Goal: Task Accomplishment & Management: Manage account settings

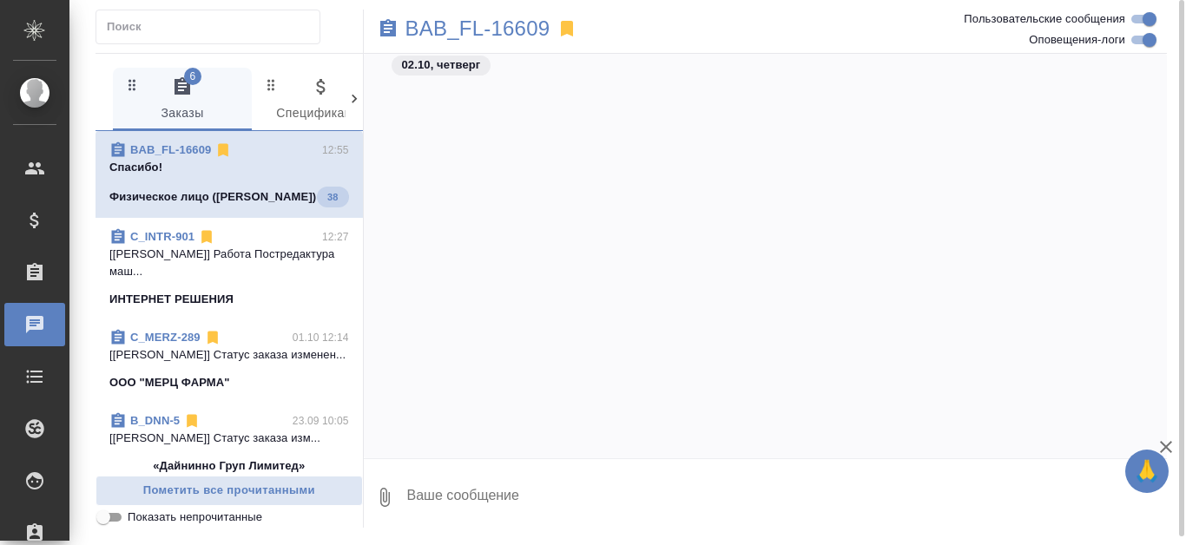
scroll to position [11401, 0]
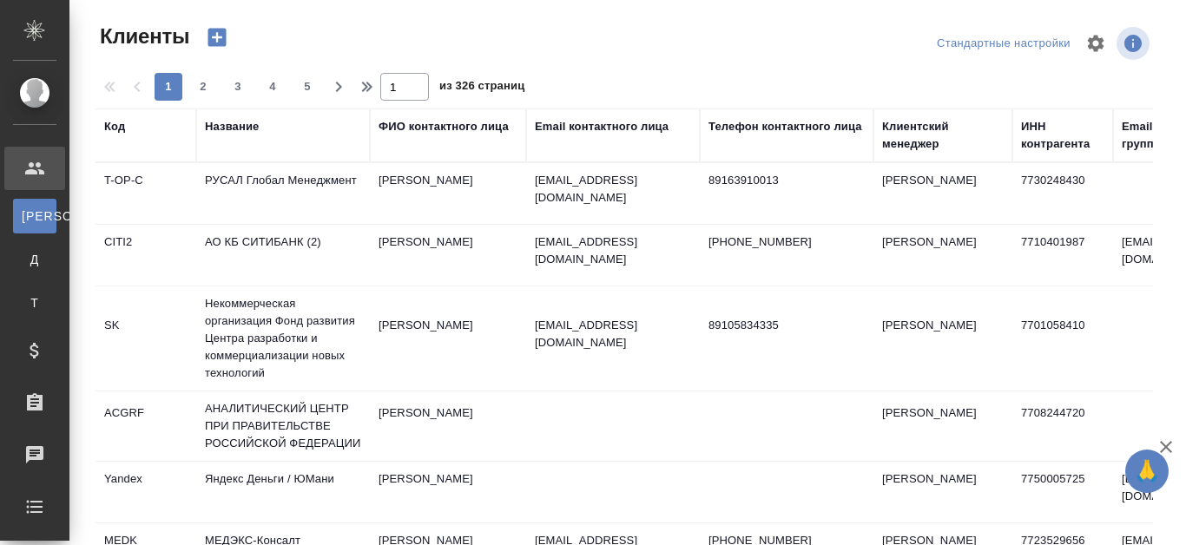
select select "RU"
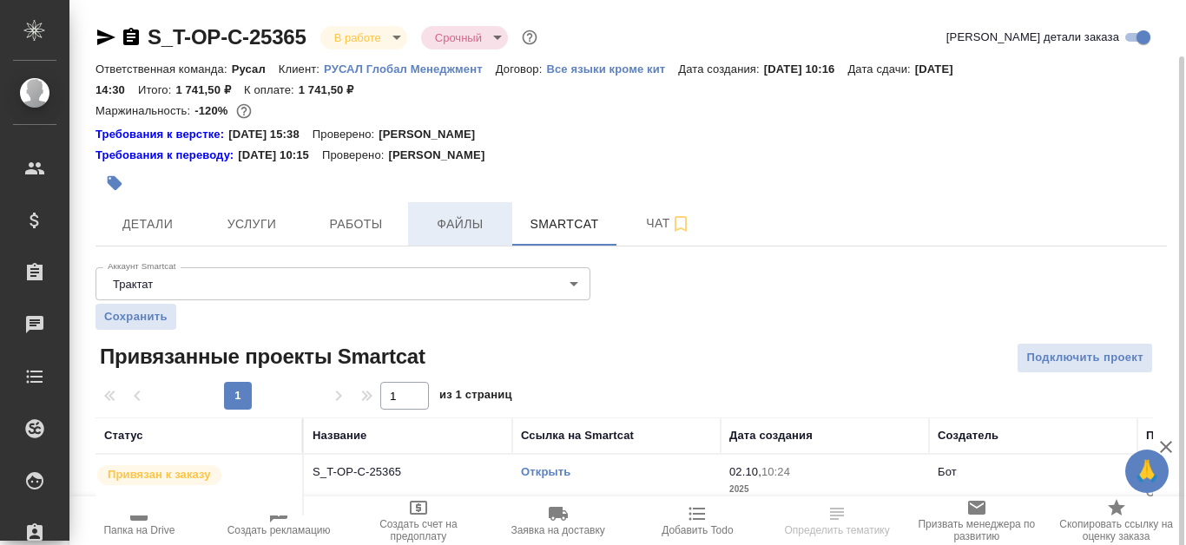
scroll to position [29, 0]
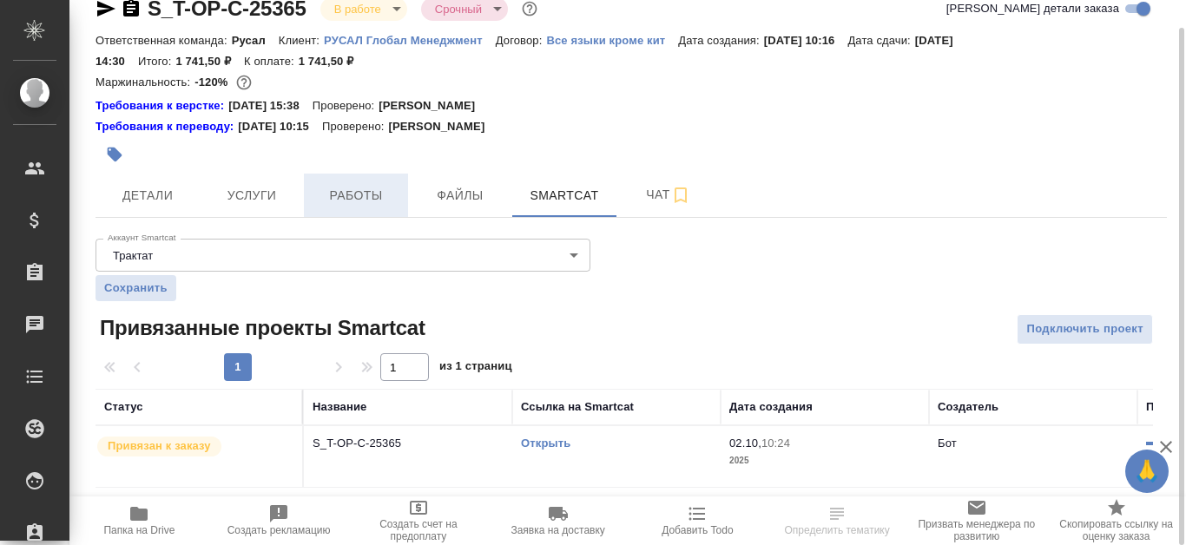
click at [364, 181] on button "Работы" at bounding box center [356, 195] width 104 height 43
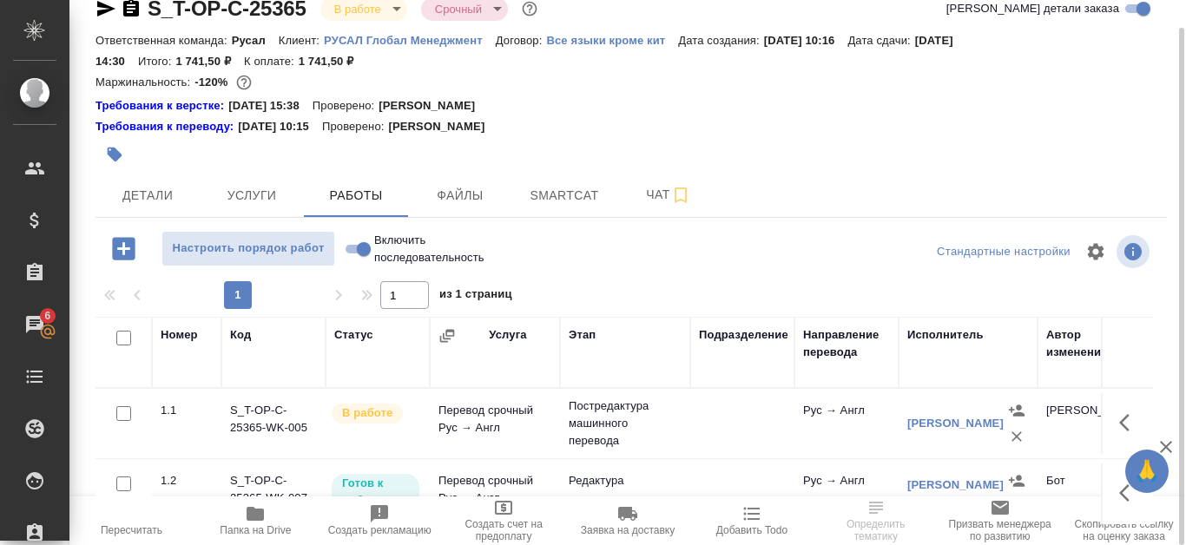
scroll to position [115, 0]
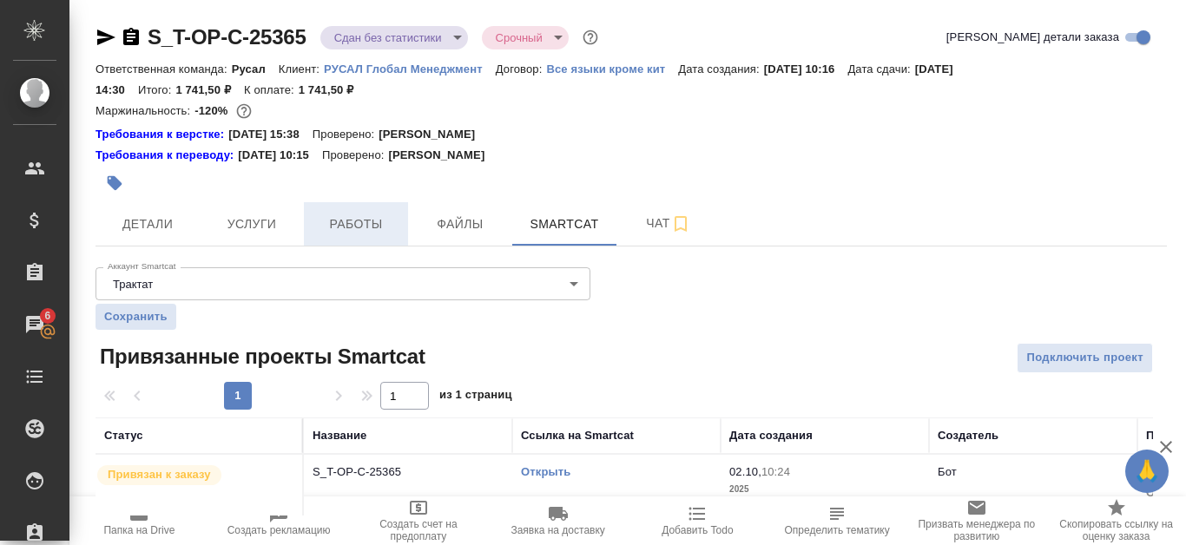
click at [366, 226] on span "Работы" at bounding box center [355, 225] width 83 height 22
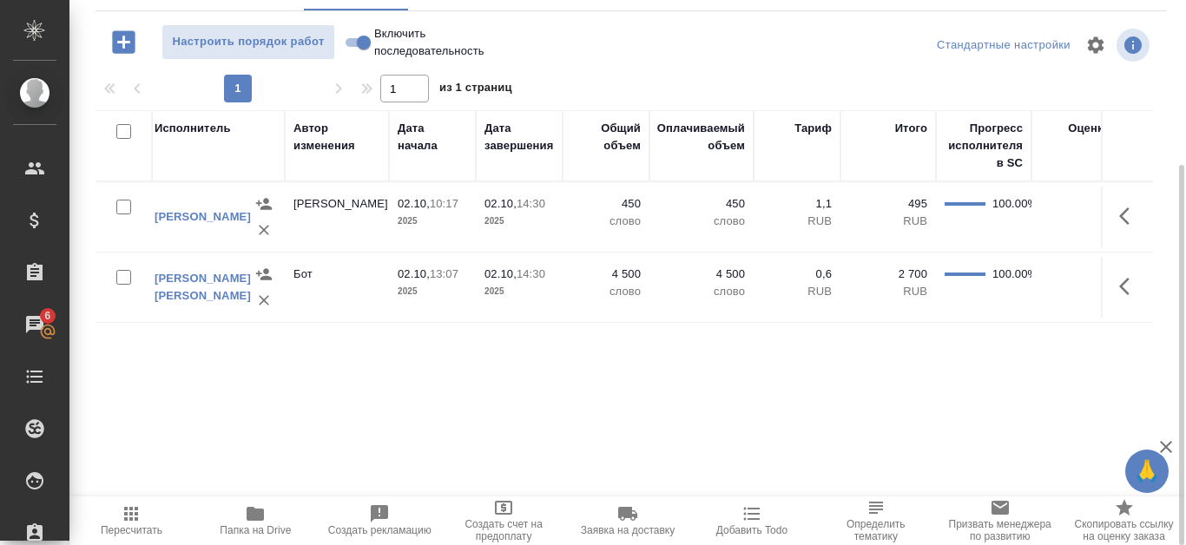
scroll to position [0, 791]
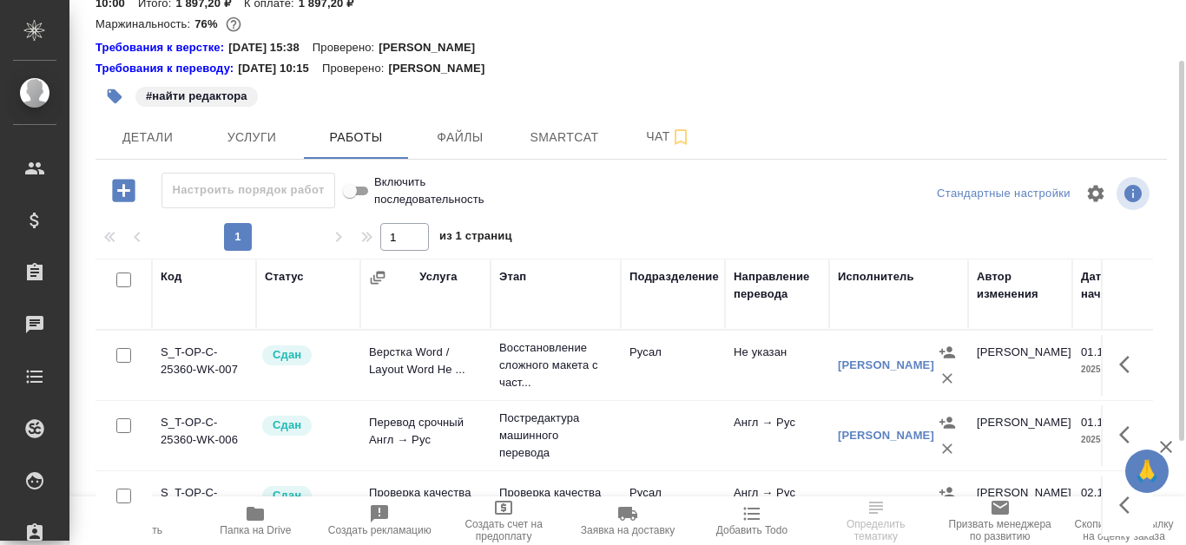
scroll to position [235, 0]
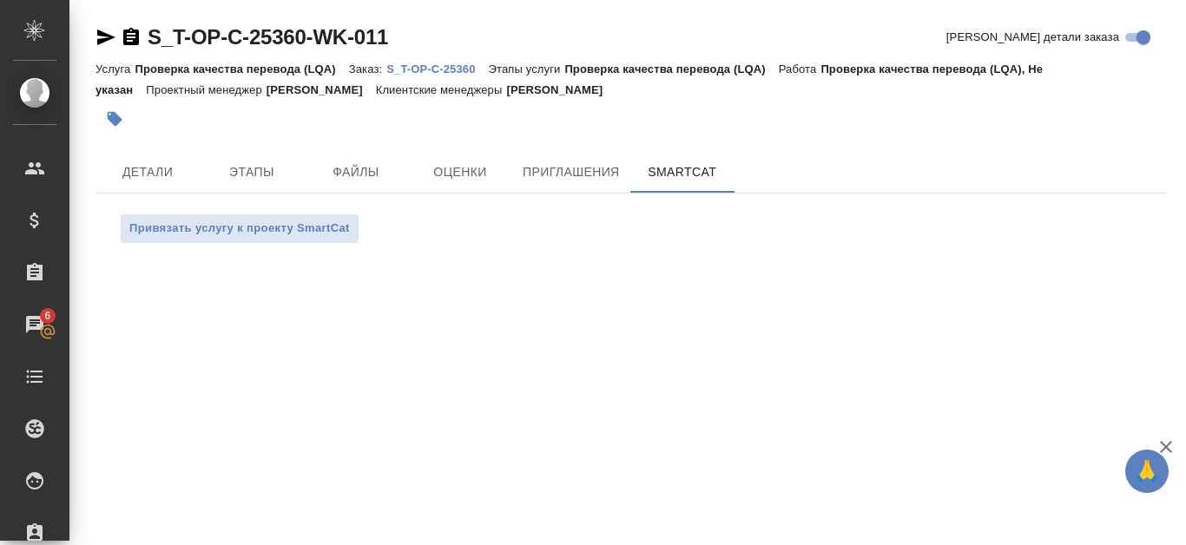
click at [475, 66] on p "S_T-OP-C-25360" at bounding box center [437, 69] width 102 height 13
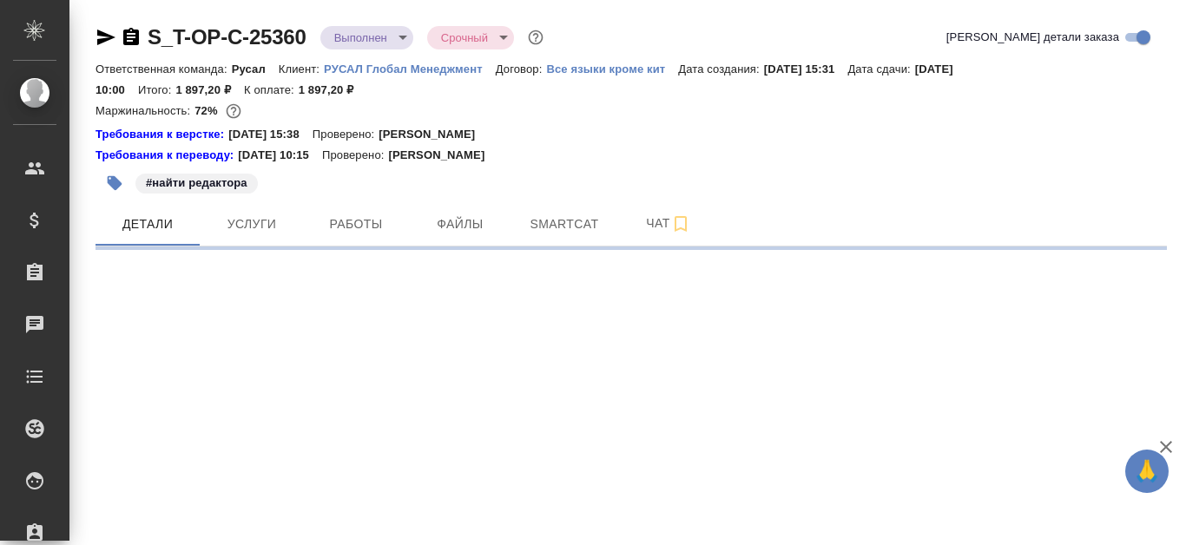
select select "RU"
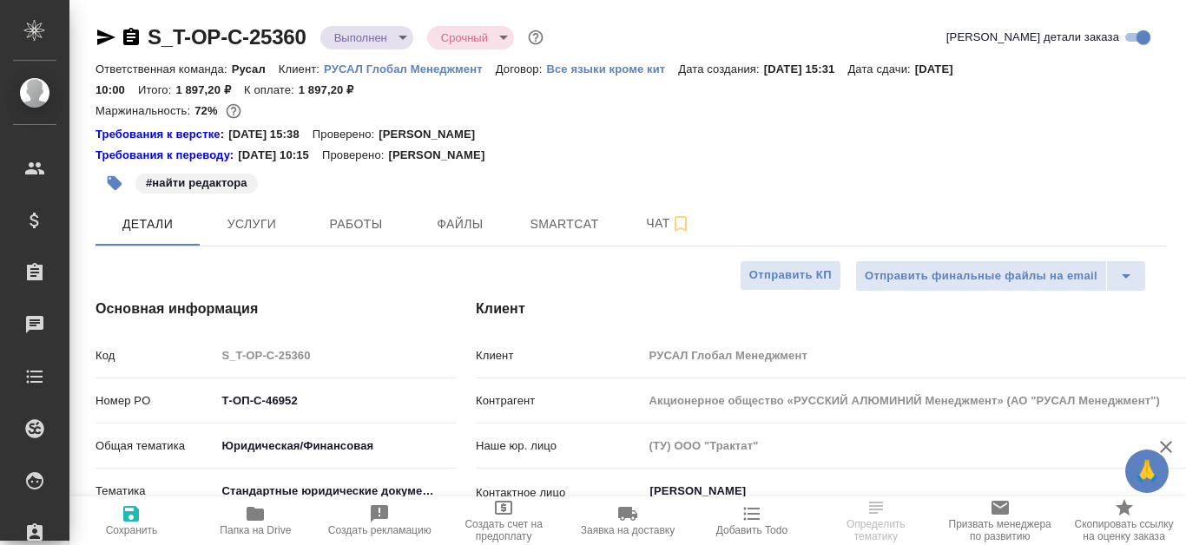
type input "[PERSON_NAME]"
